Goal: Task Accomplishment & Management: Manage account settings

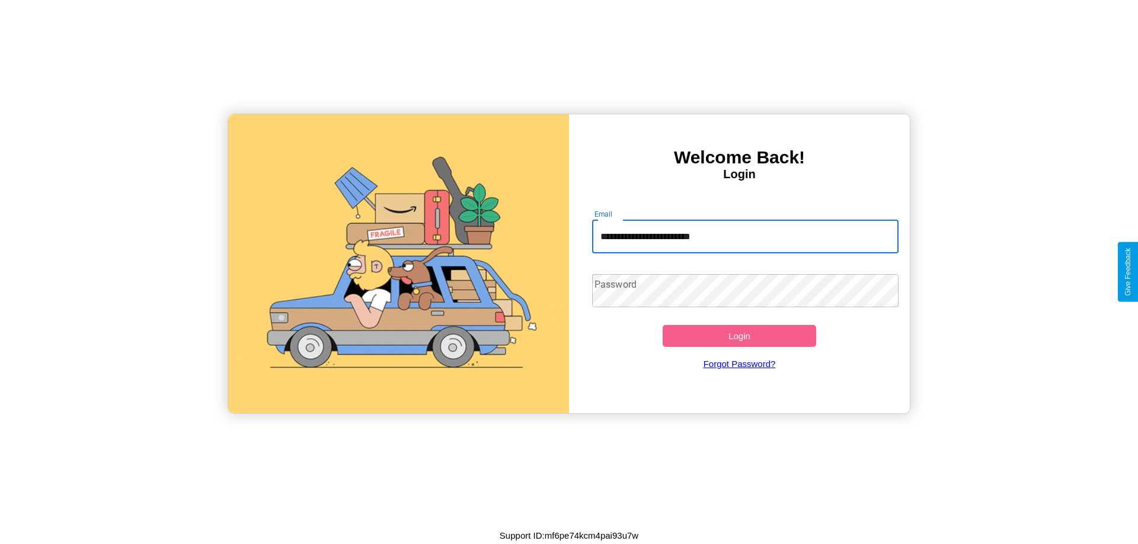
type input "**********"
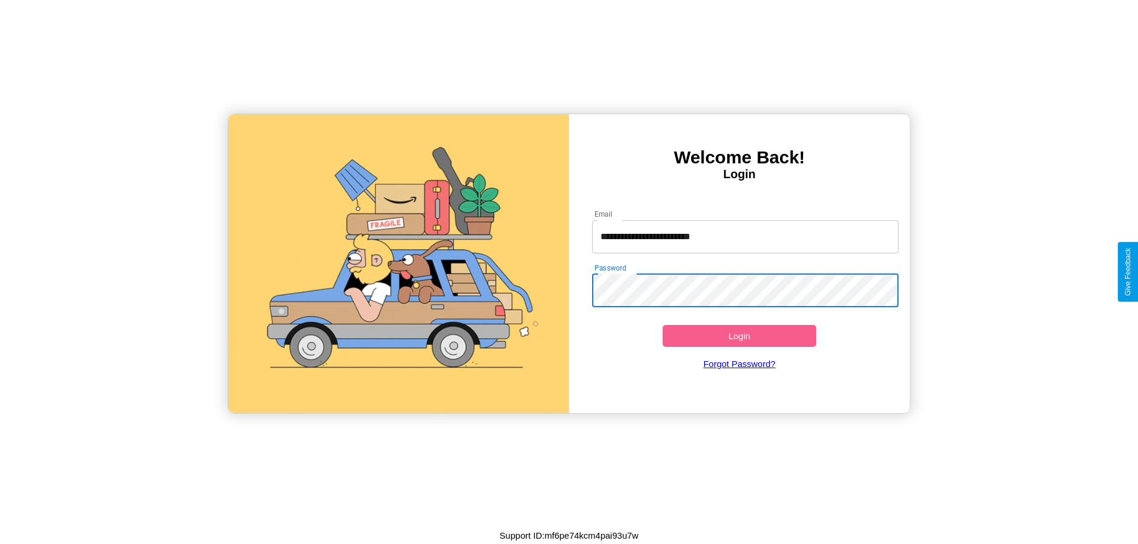
click at [739, 336] on button "Login" at bounding box center [738, 336] width 153 height 22
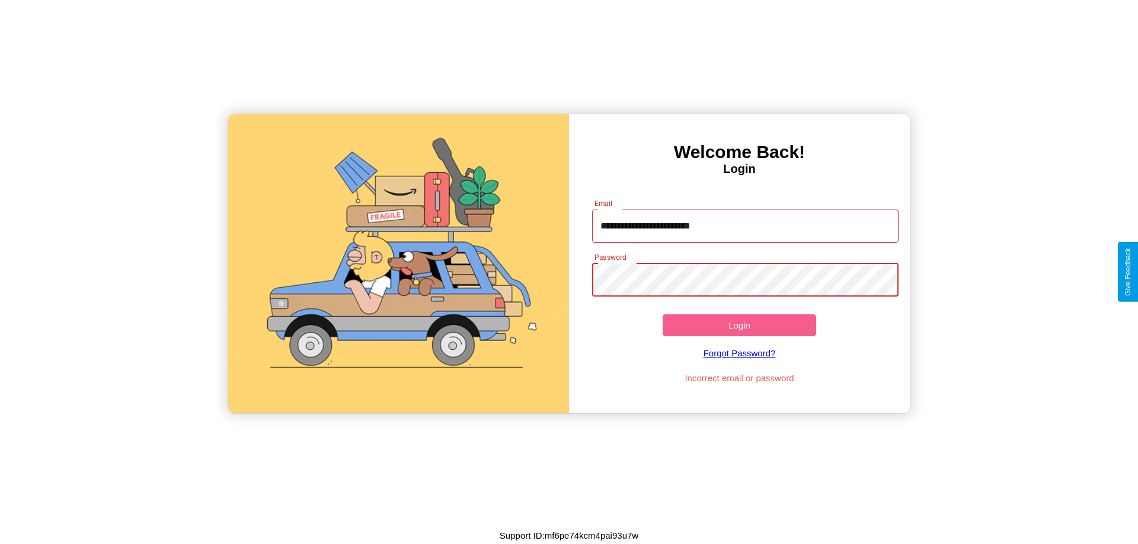
click at [739, 325] on button "Login" at bounding box center [738, 326] width 153 height 22
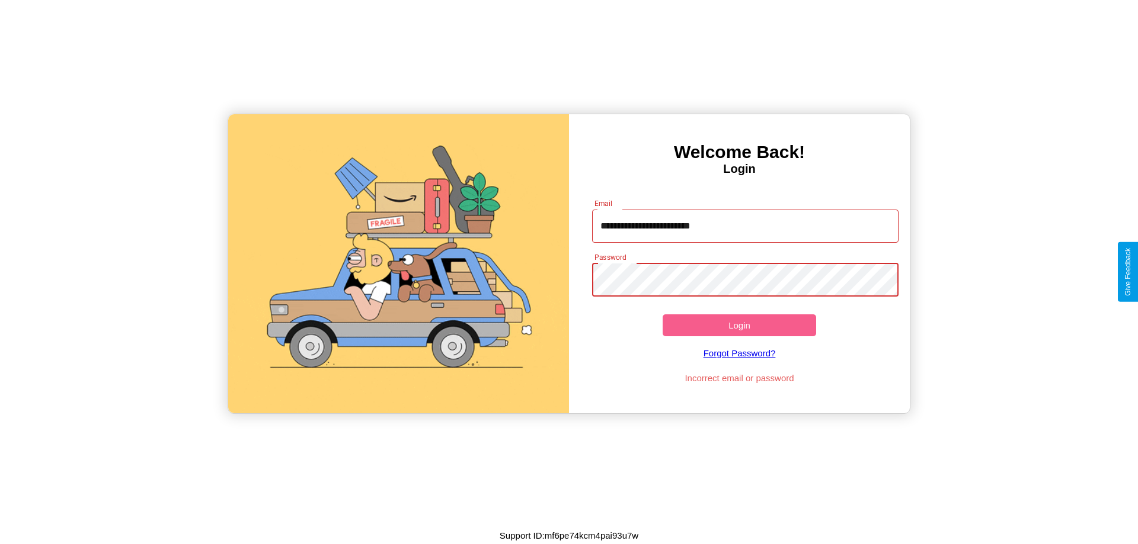
click at [739, 325] on button "Login" at bounding box center [738, 326] width 153 height 22
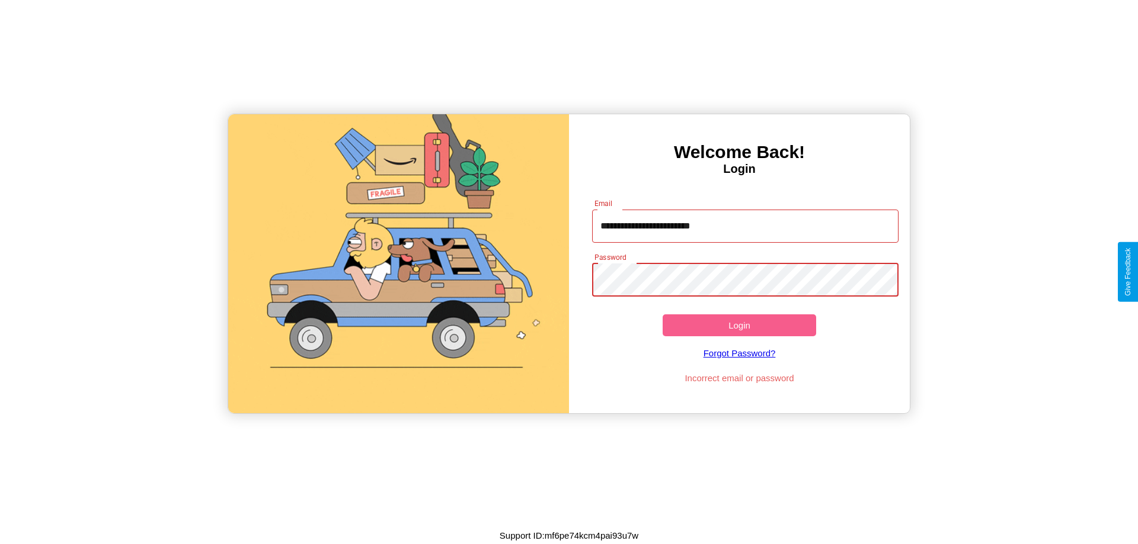
click at [739, 325] on button "Login" at bounding box center [738, 326] width 153 height 22
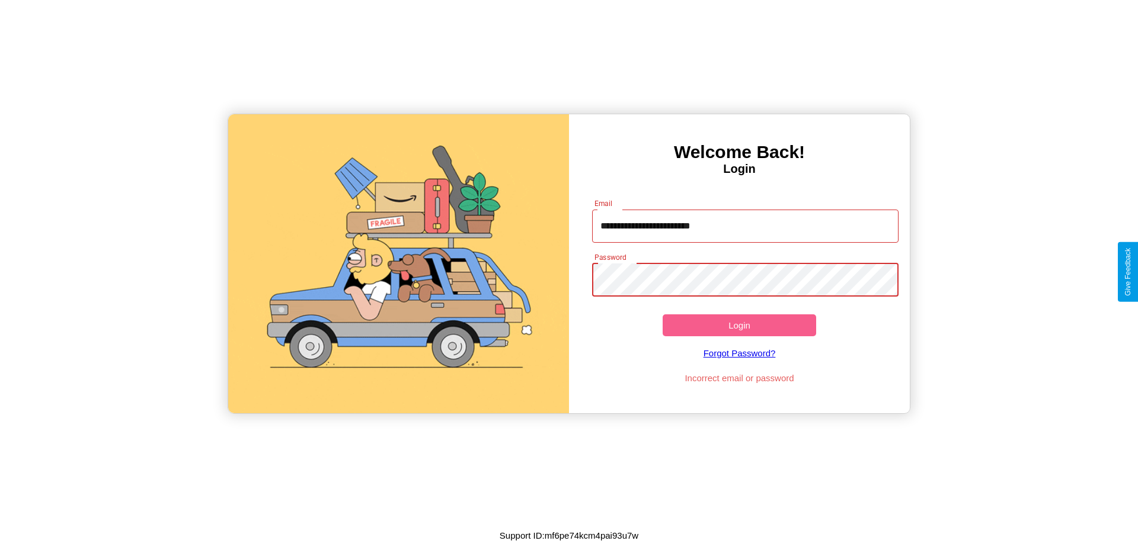
click at [739, 325] on button "Login" at bounding box center [738, 326] width 153 height 22
